Goal: Answer question/provide support

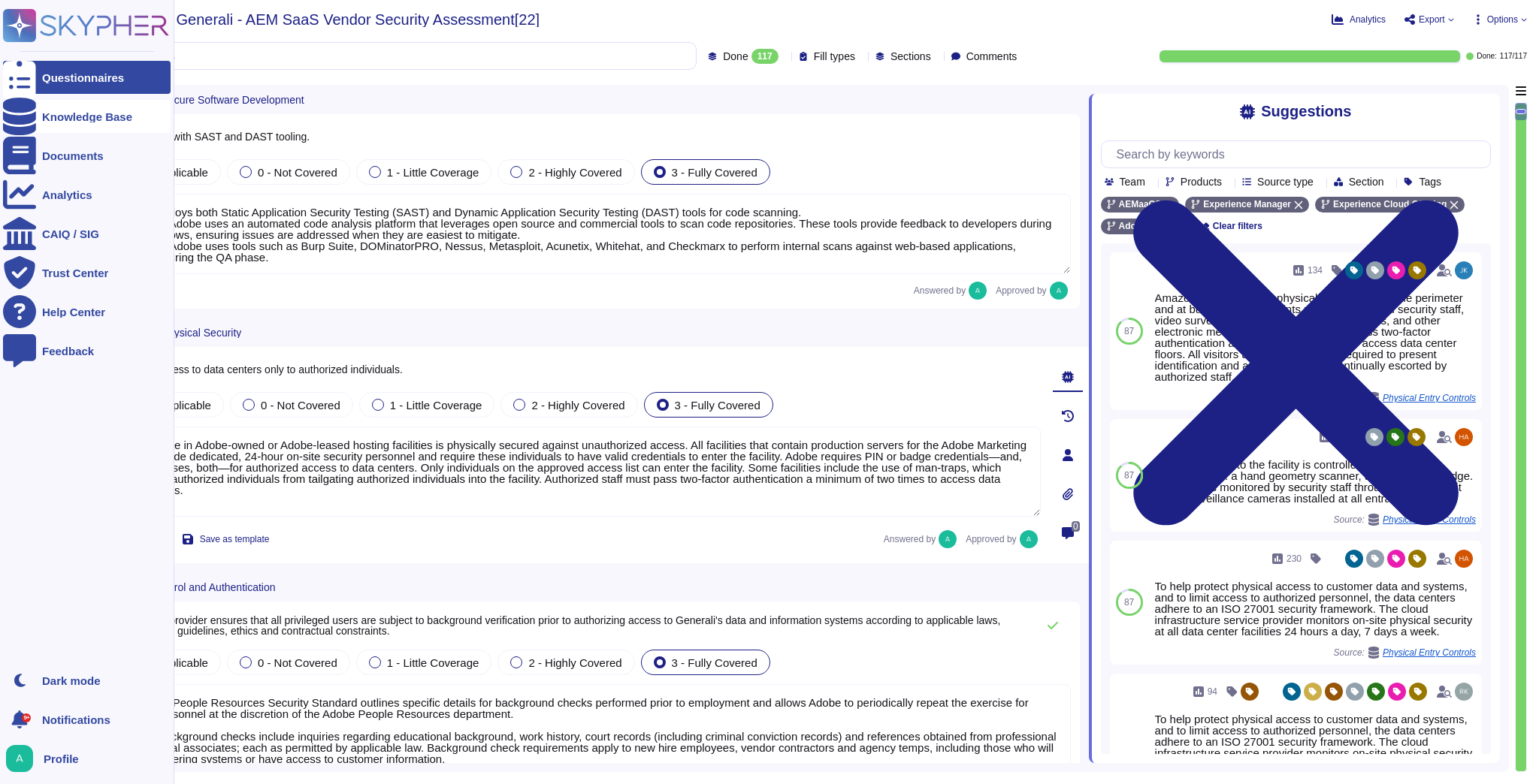
type textarea "Adobe employs both Static Application Security Testing (SAST) and Dynamic Appli…"
type textarea "All hardware in Adobe-owned or Adobe-leased hosting facilities is physically se…"
type textarea "The Adobe People Resources Security Standard outlines specific details for back…"
type textarea "Federated IDs are enterprise-managed accounts where all identity profiles—as we…"
type textarea "The Adobe Authentication Standard mandate unique user ID. For Enterprise IDs we…"
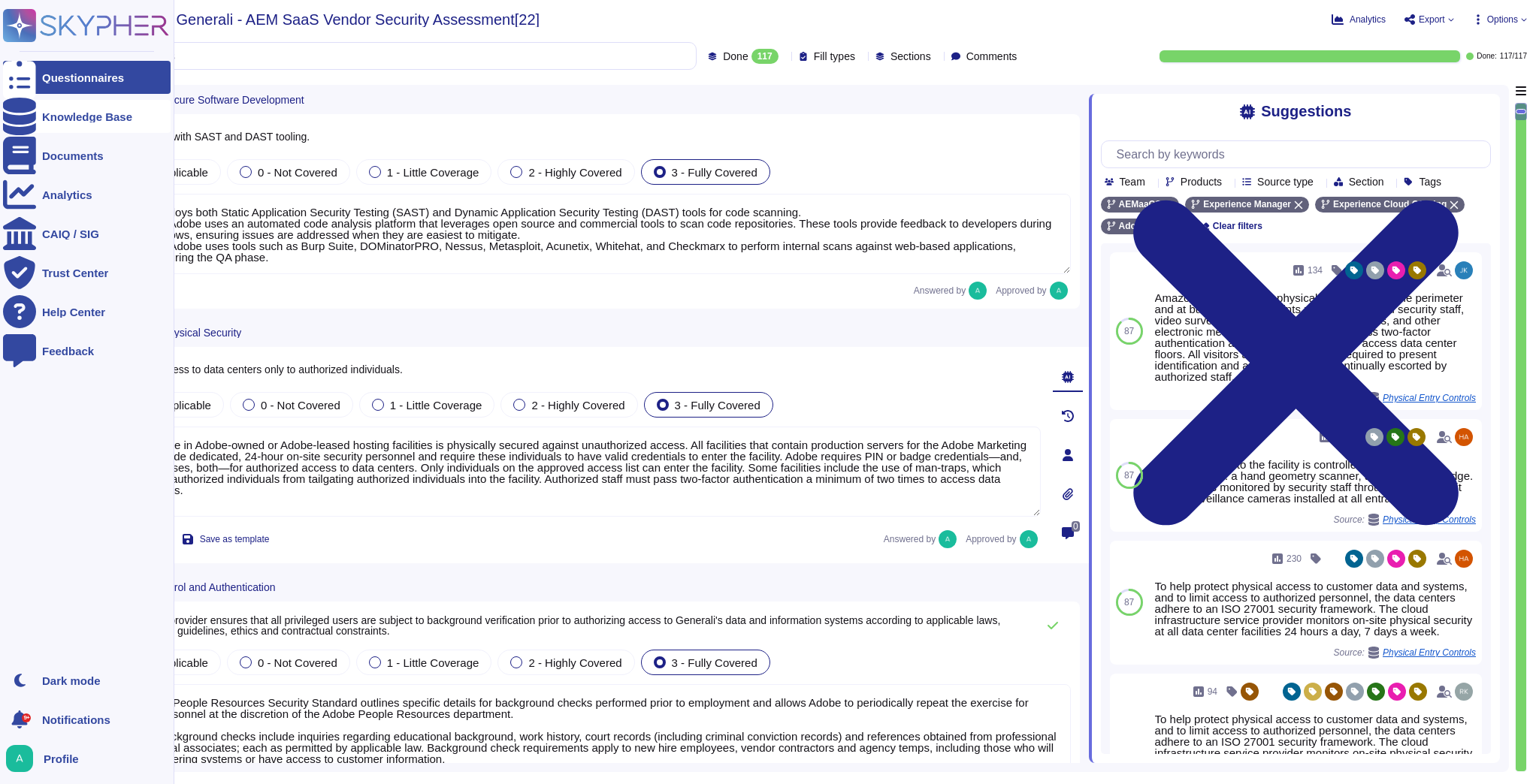
click at [30, 114] on div at bounding box center [19, 117] width 33 height 33
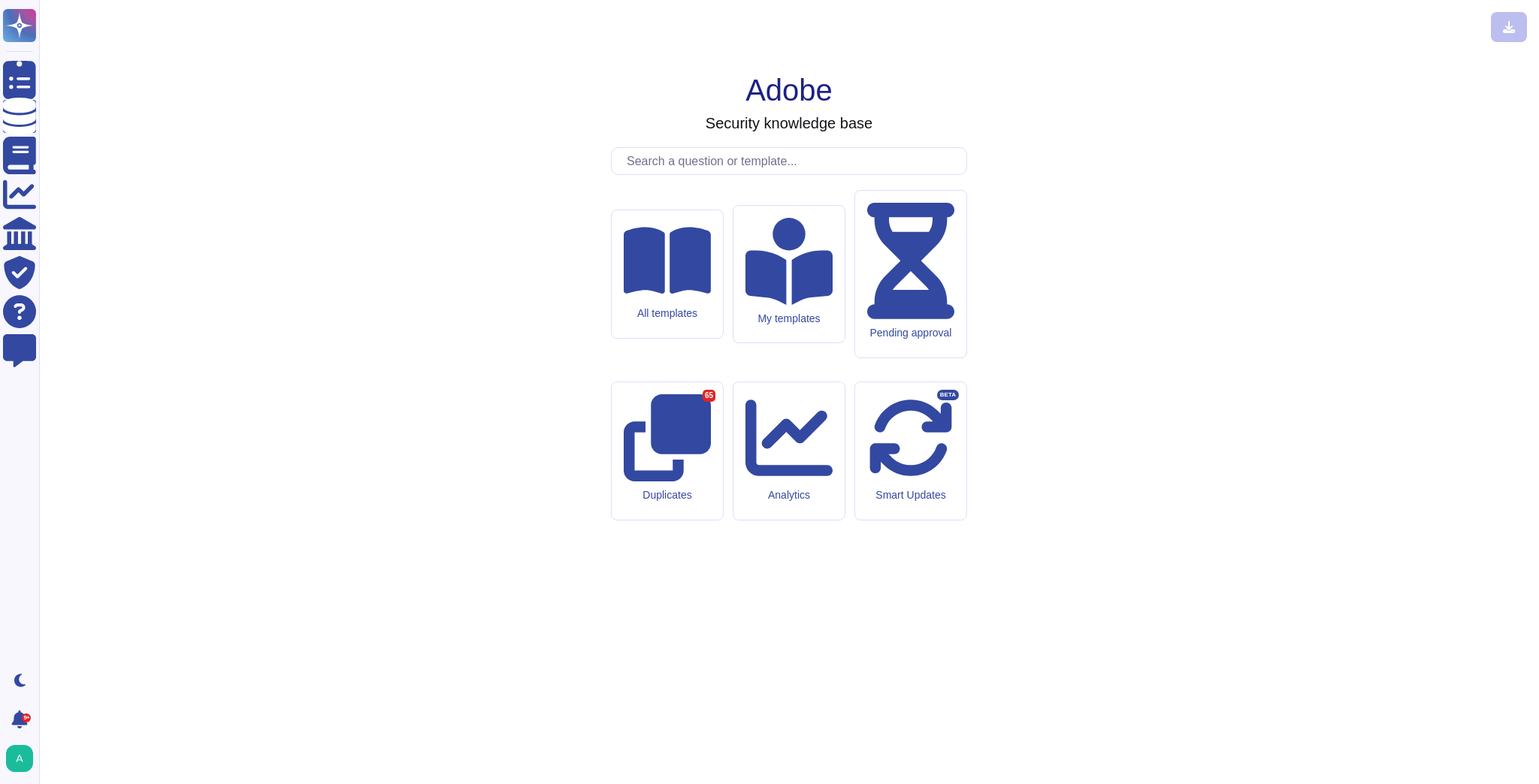
click at [695, 175] on input "text" at bounding box center [793, 160] width 347 height 26
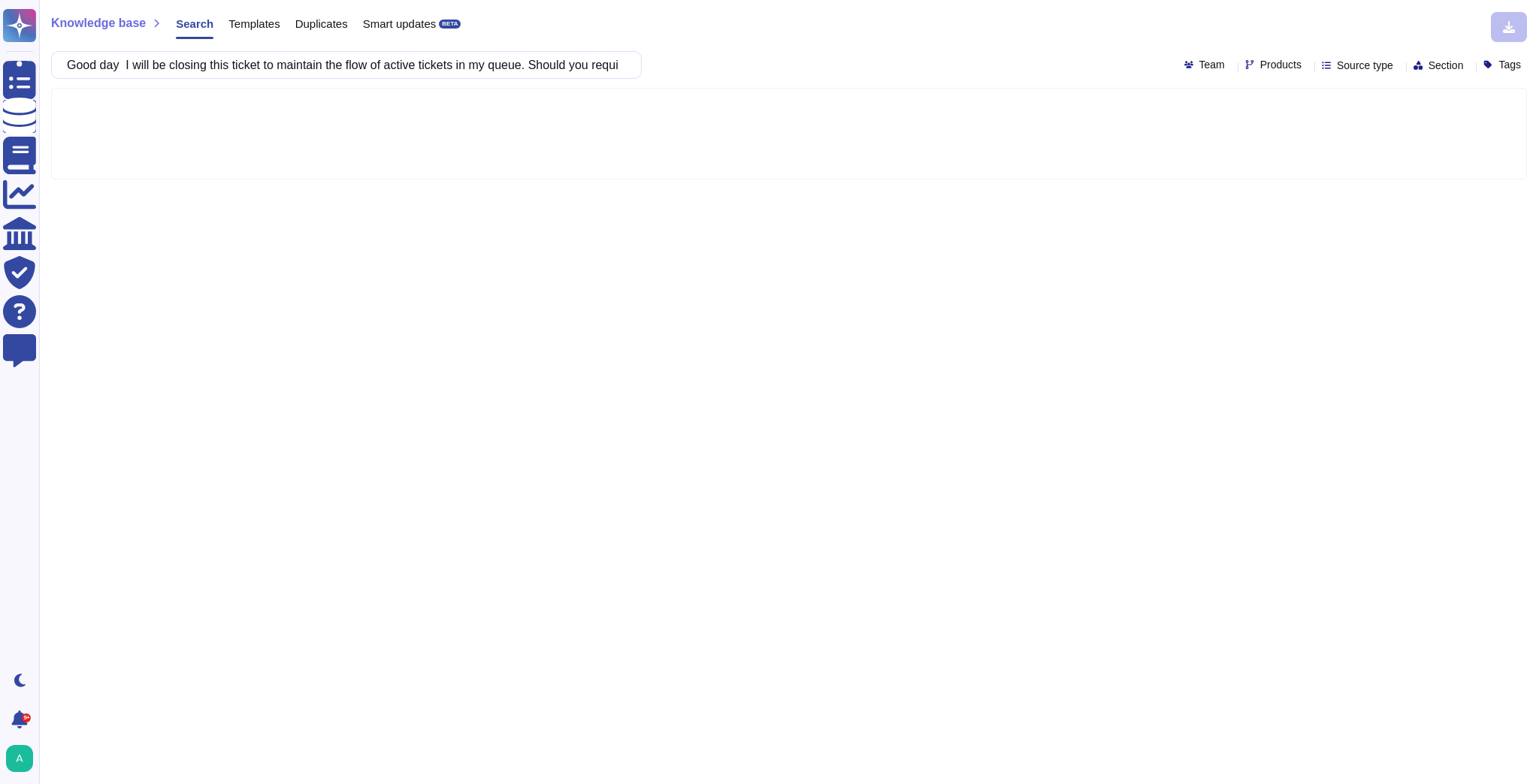
click at [1307, 67] on icon at bounding box center [1307, 67] width 0 height 0
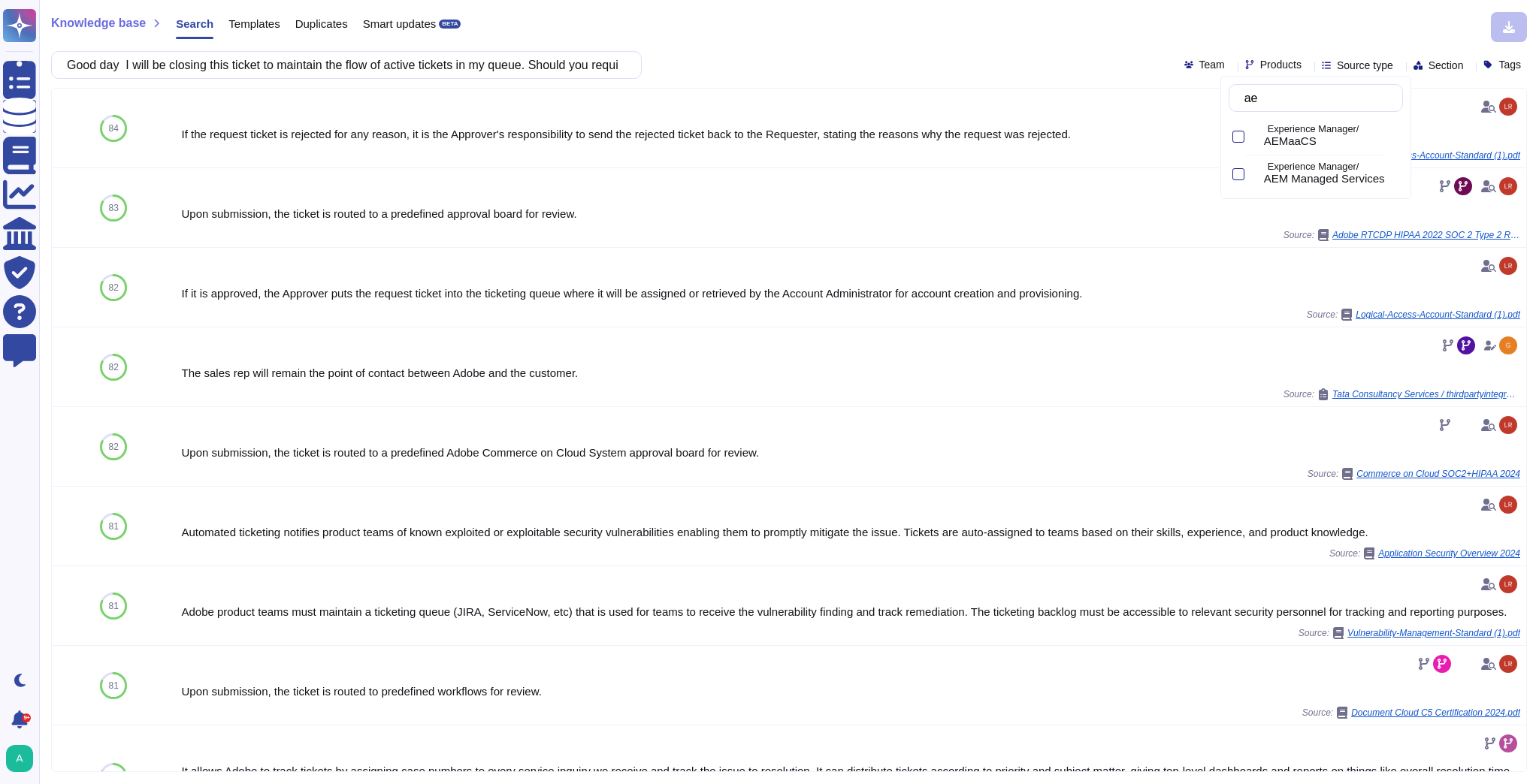
type input "aem"
